Goal: Task Accomplishment & Management: Complete application form

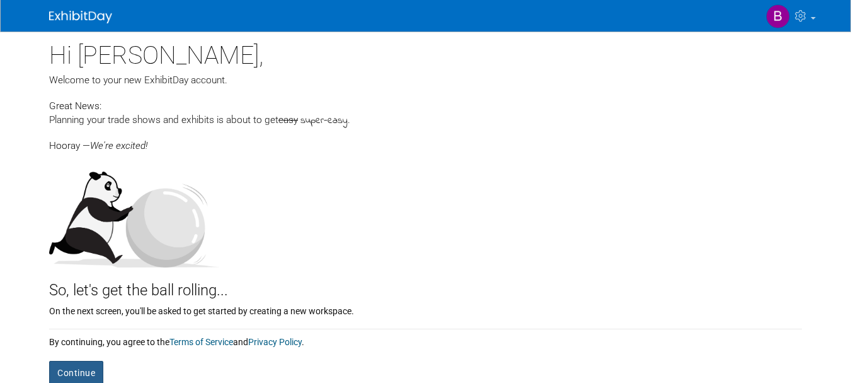
click at [82, 367] on button "Continue" at bounding box center [76, 372] width 54 height 24
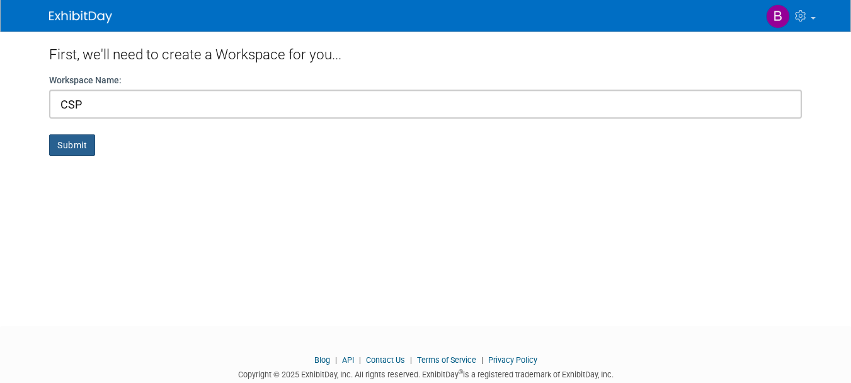
type input "CSP"
click at [66, 145] on button "Submit" at bounding box center [72, 144] width 46 height 21
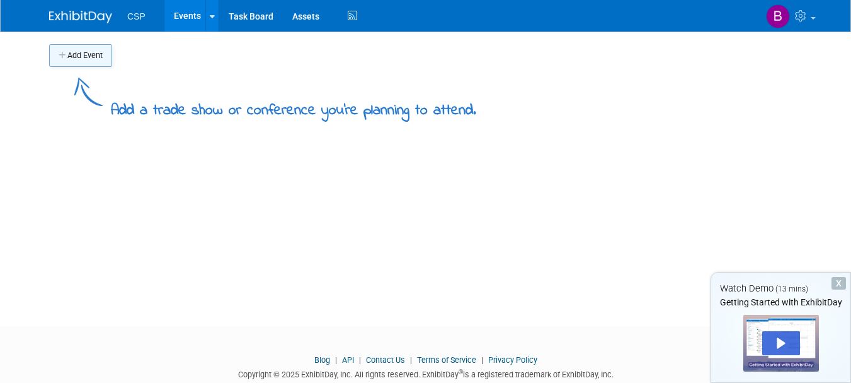
click at [73, 52] on button "Add Event" at bounding box center [80, 55] width 63 height 23
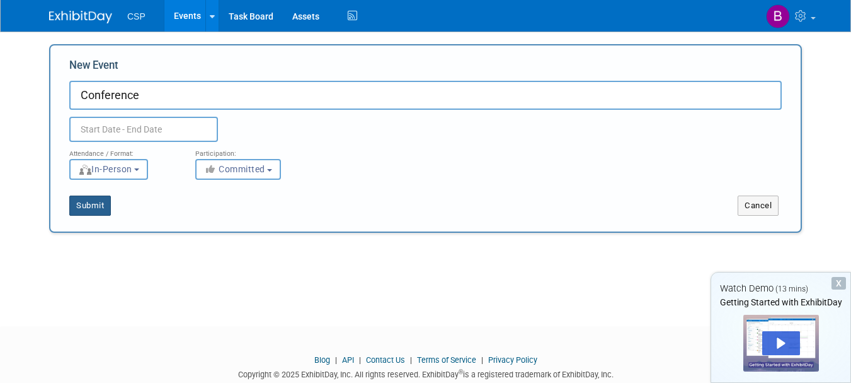
type input "Conference"
click at [95, 205] on button "Submit" at bounding box center [90, 205] width 42 height 20
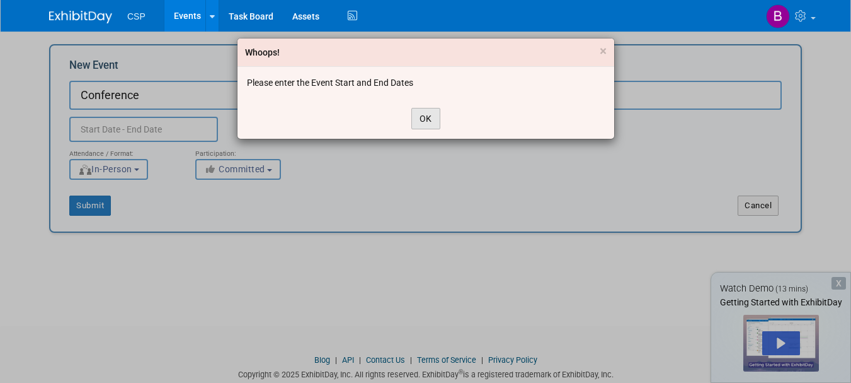
click at [434, 119] on button "OK" at bounding box center [425, 118] width 29 height 21
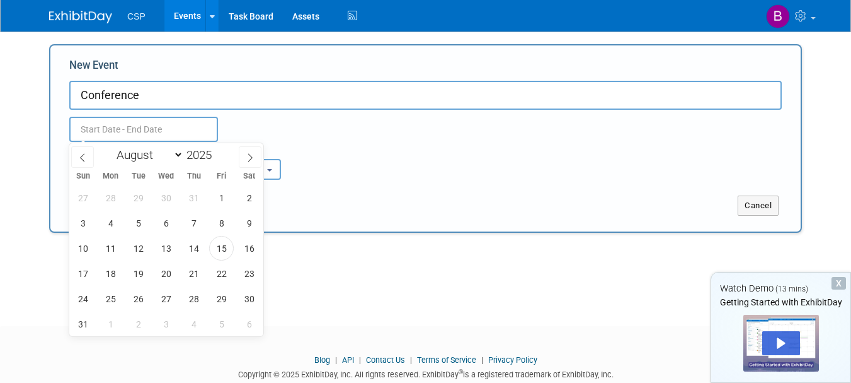
click at [195, 126] on input "text" at bounding box center [143, 129] width 149 height 25
click at [249, 158] on icon at bounding box center [250, 157] width 9 height 9
select select "8"
click at [246, 272] on span "27" at bounding box center [249, 273] width 25 height 25
type input "[DATE] to [DATE]"
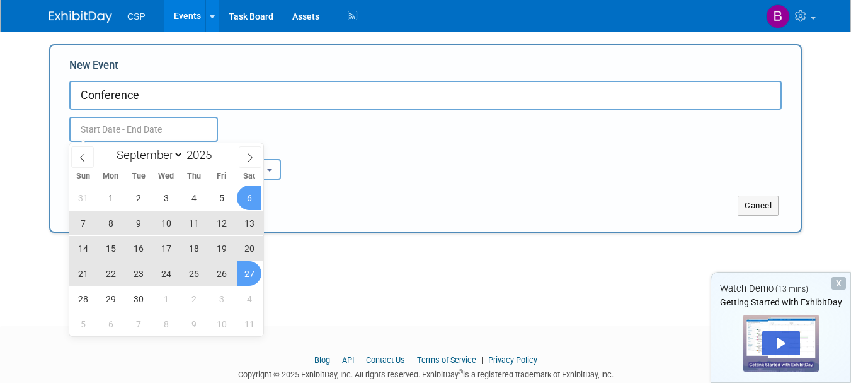
type input "[DATE] to [DATE]"
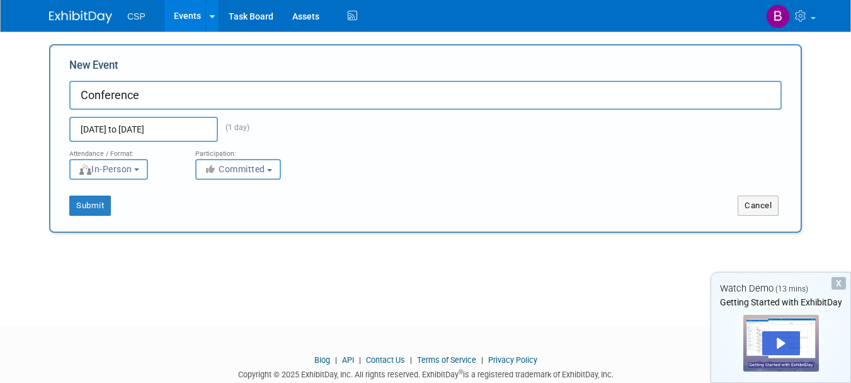
click at [446, 125] on div "Sep 27, 2025 to Sep 27, 2025 (1 day) Duplicate Event Warning" at bounding box center [426, 126] width 732 height 32
click at [84, 204] on button "Submit" at bounding box center [90, 205] width 42 height 20
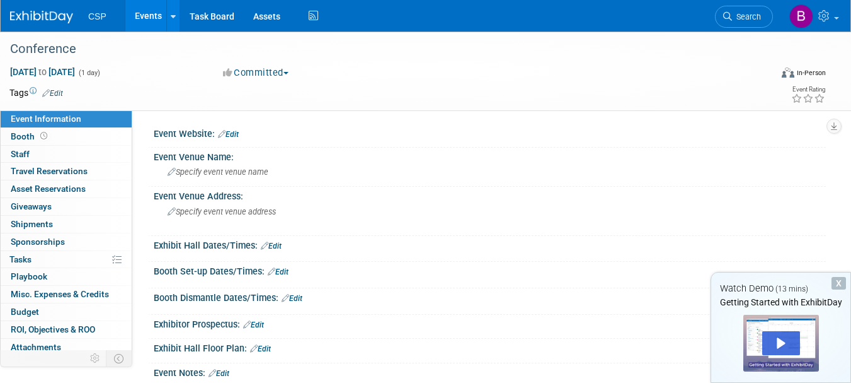
click at [263, 350] on link "Edit" at bounding box center [260, 348] width 21 height 9
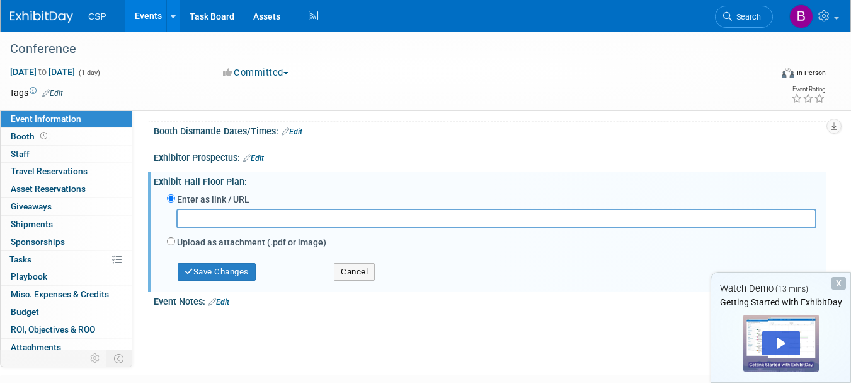
scroll to position [168, 0]
click at [808, 186] on div "Enter as link / URL Upload as attachment (.pdf or image) Select file" at bounding box center [490, 236] width 672 height 101
click at [354, 270] on button "Cancel" at bounding box center [354, 271] width 41 height 18
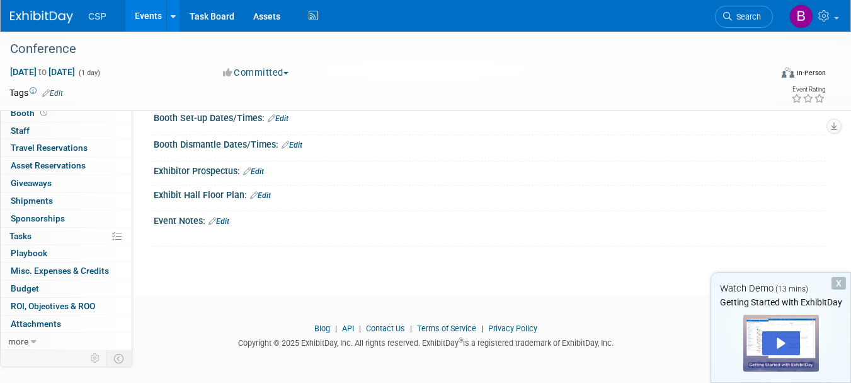
scroll to position [0, 0]
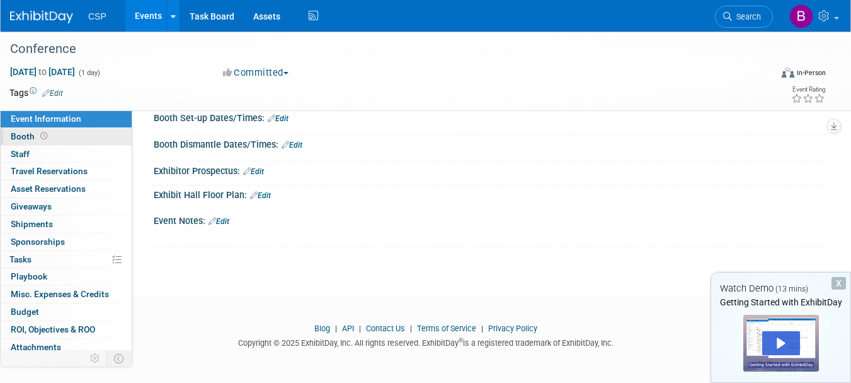
click at [22, 137] on span "Booth" at bounding box center [30, 136] width 39 height 10
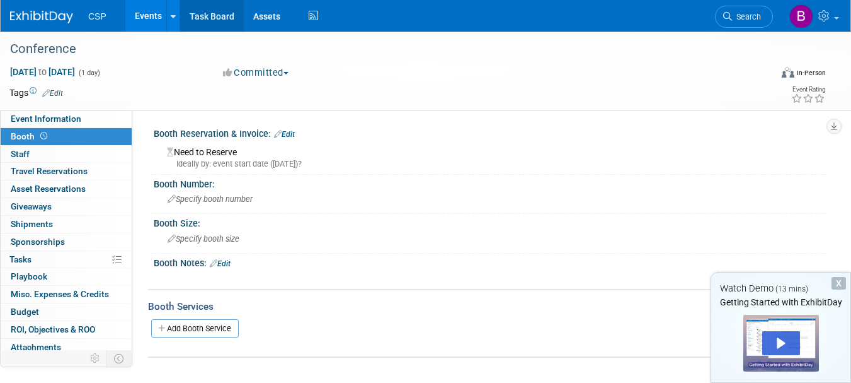
click at [211, 18] on link "Task Board" at bounding box center [212, 16] width 64 height 32
